Goal: Navigation & Orientation: Find specific page/section

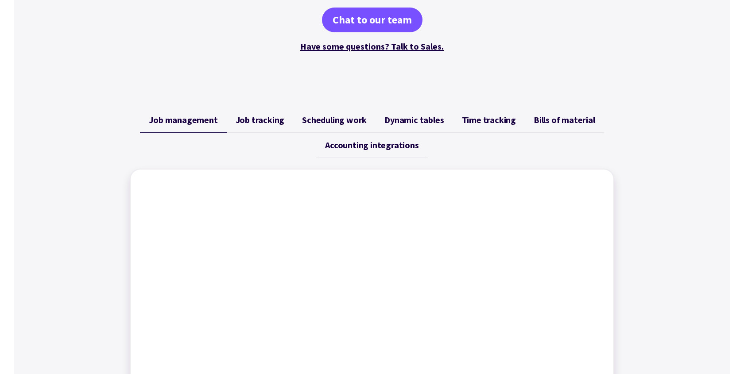
scroll to position [270, 0]
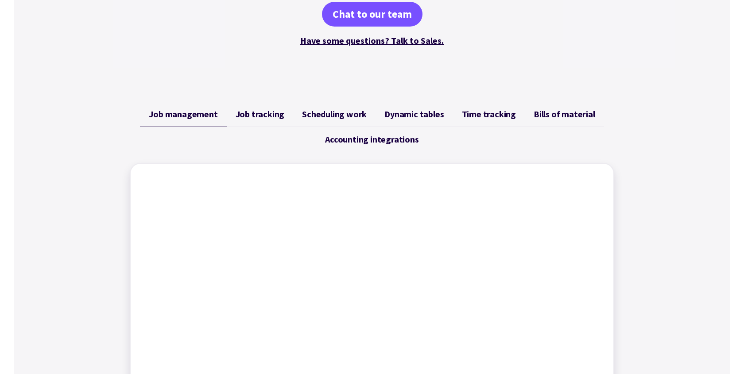
click at [264, 117] on span "Job tracking" at bounding box center [260, 114] width 49 height 11
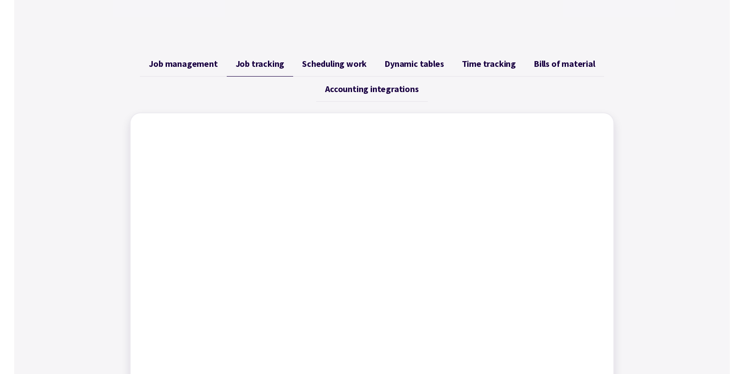
scroll to position [363, 0]
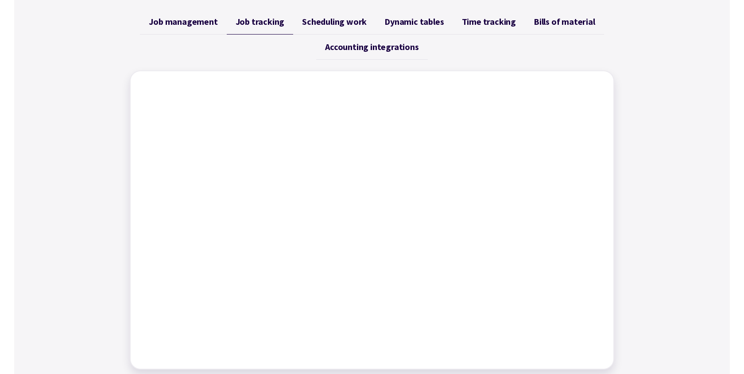
click at [474, 27] on link "Time tracking" at bounding box center [489, 21] width 72 height 25
click at [309, 61] on div "Job management Job tracking Scheduling work Dynamic tables Time tracking Bills …" at bounding box center [372, 189] width 485 height 361
click at [558, 29] on link "Bills of material" at bounding box center [564, 21] width 79 height 25
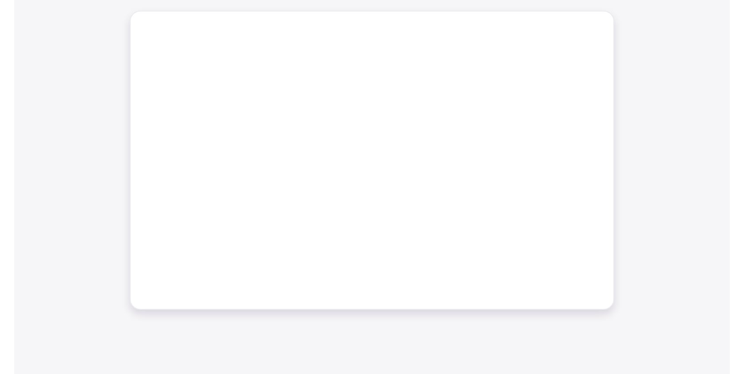
scroll to position [428, 0]
click at [689, 57] on div "Job management Job tracking Scheduling work Dynamic tables Time tracking Bills …" at bounding box center [372, 125] width 716 height 382
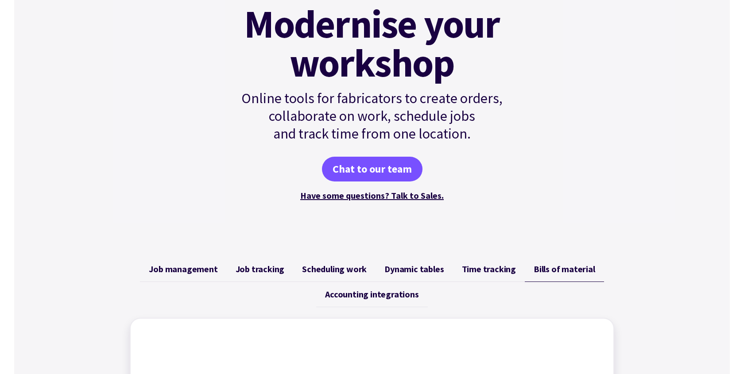
scroll to position [66, 0]
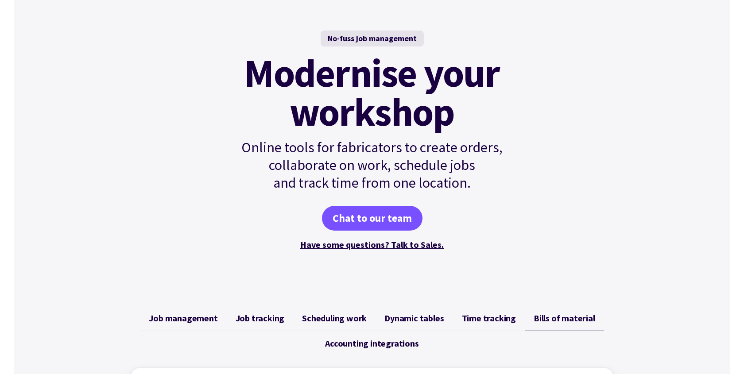
click at [402, 121] on mark "Modernise your workshop" at bounding box center [372, 93] width 256 height 78
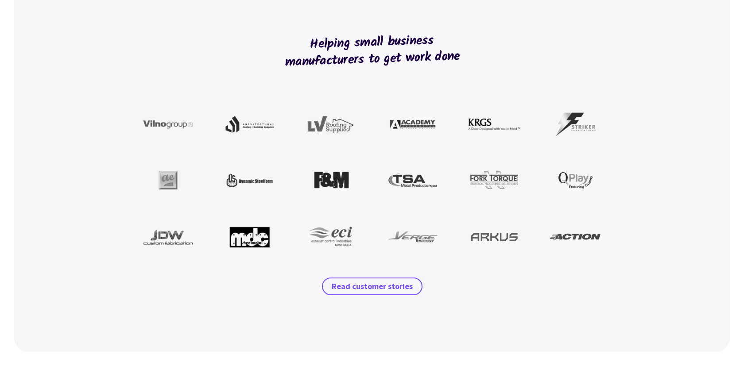
scroll to position [757, 0]
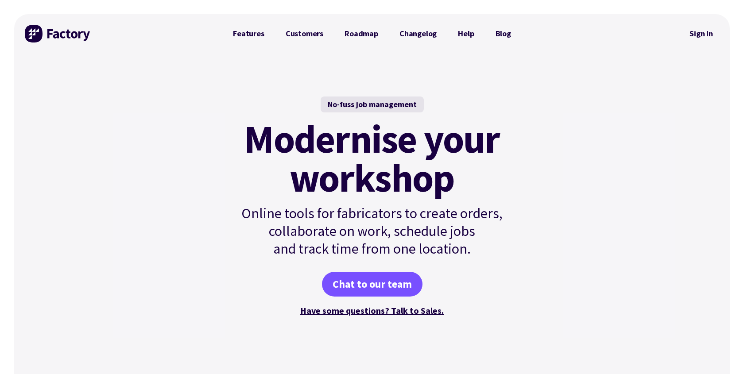
click at [441, 35] on link "Changelog" at bounding box center [418, 34] width 58 height 18
click at [420, 35] on link "Changelog" at bounding box center [418, 34] width 58 height 18
click at [501, 33] on link "Blog" at bounding box center [503, 34] width 37 height 18
click at [465, 35] on link "Help" at bounding box center [465, 34] width 37 height 18
